Goal: Information Seeking & Learning: Check status

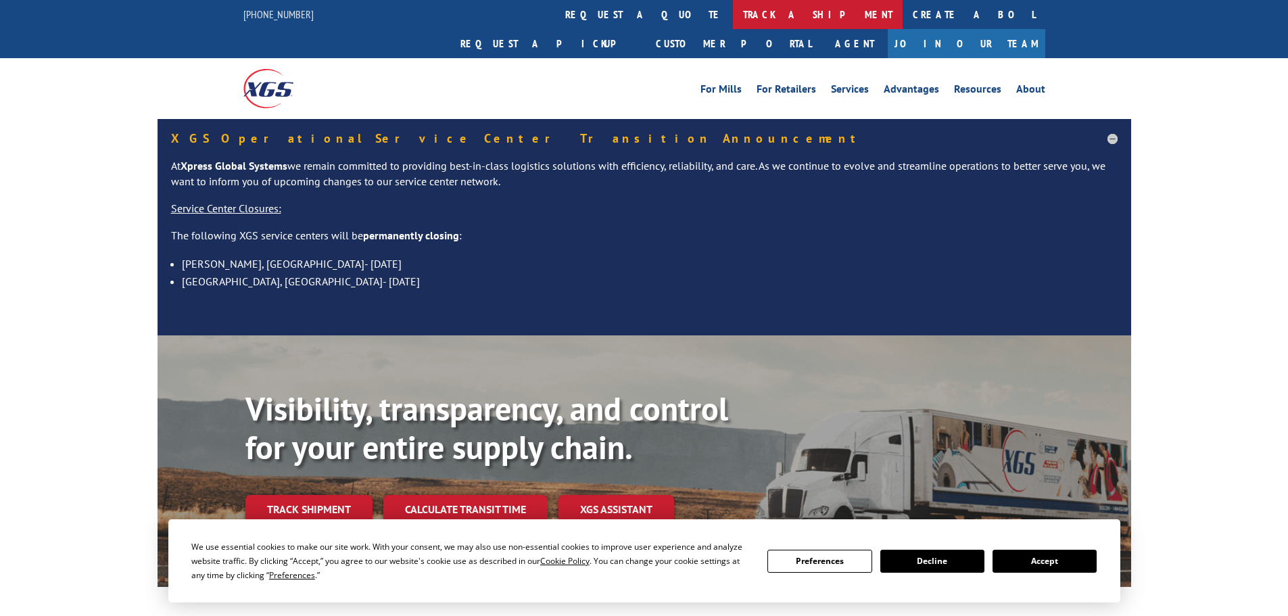
click at [733, 11] on link "track a shipment" at bounding box center [818, 14] width 170 height 29
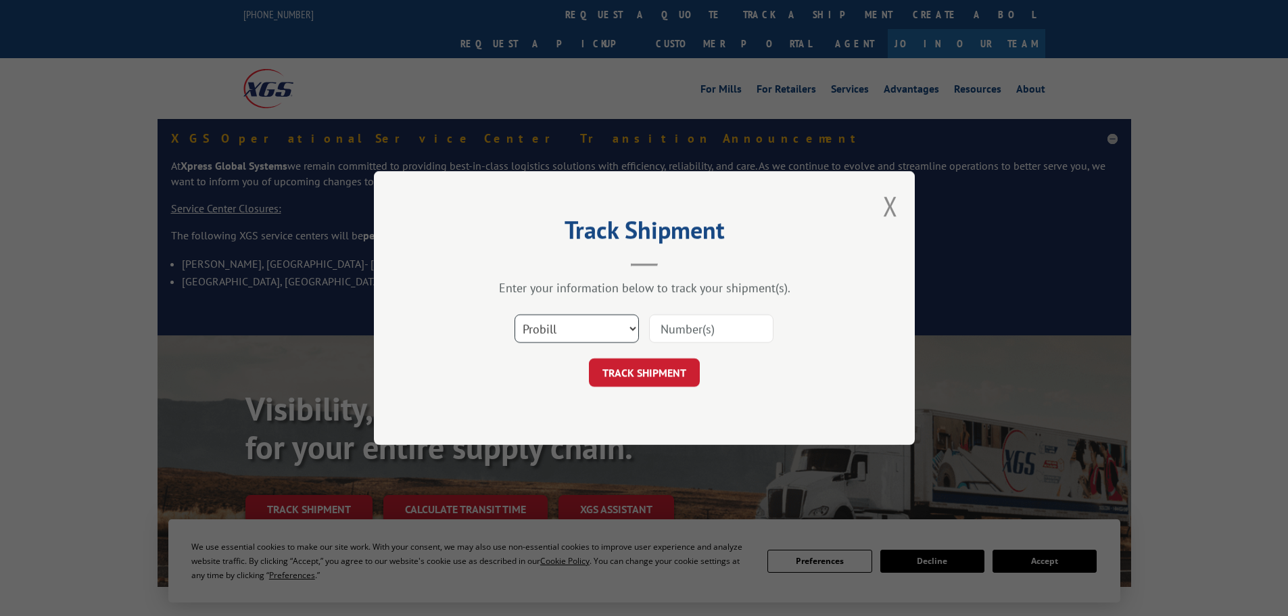
click at [599, 331] on select "Select category... Probill BOL PO" at bounding box center [577, 328] width 124 height 28
select select "bol"
click at [515, 314] on select "Select category... Probill BOL PO" at bounding box center [577, 328] width 124 height 28
click at [684, 338] on input at bounding box center [711, 328] width 124 height 28
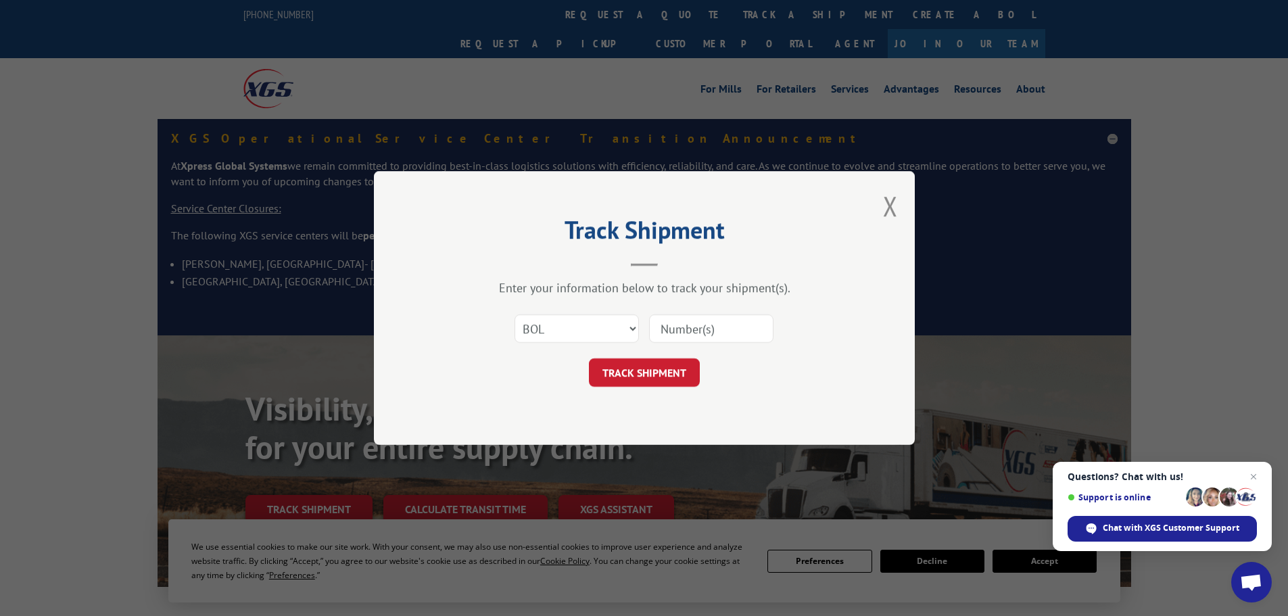
paste input "1Z3933080340769659"
type input "1Z3933080340769659"
click at [891, 202] on button "Close modal" at bounding box center [890, 206] width 15 height 36
